Goal: Task Accomplishment & Management: Complete application form

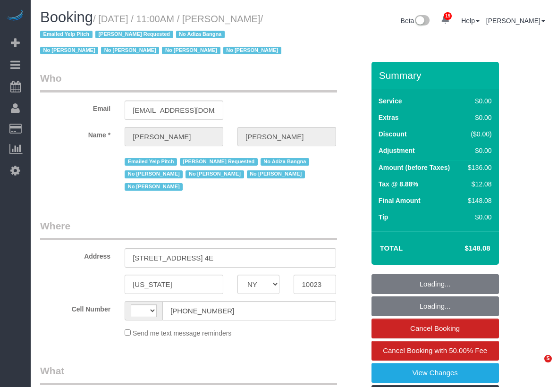
select select "NY"
select select "string:[GEOGRAPHIC_DATA]"
select select "object:819"
select select "1"
select select "number:58"
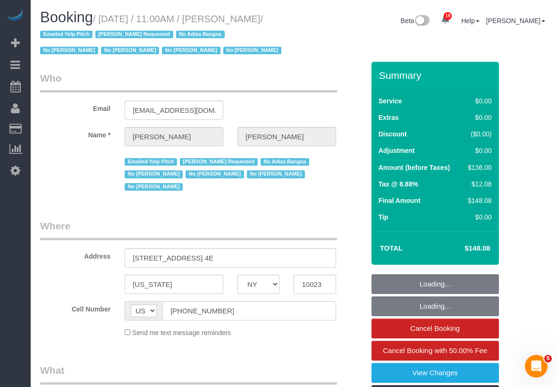
select select "number:72"
select select "number:15"
select select "number:6"
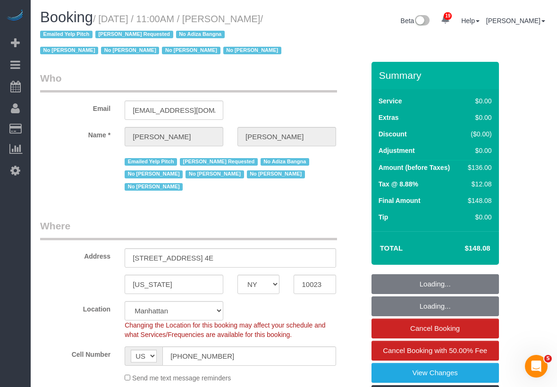
select select "string:stripe-pm_1LDaJs4VGloSiKo7V5Tq0hTt"
select select "spot1"
select select "object:1504"
select select "1"
